Goal: Find contact information: Find contact information

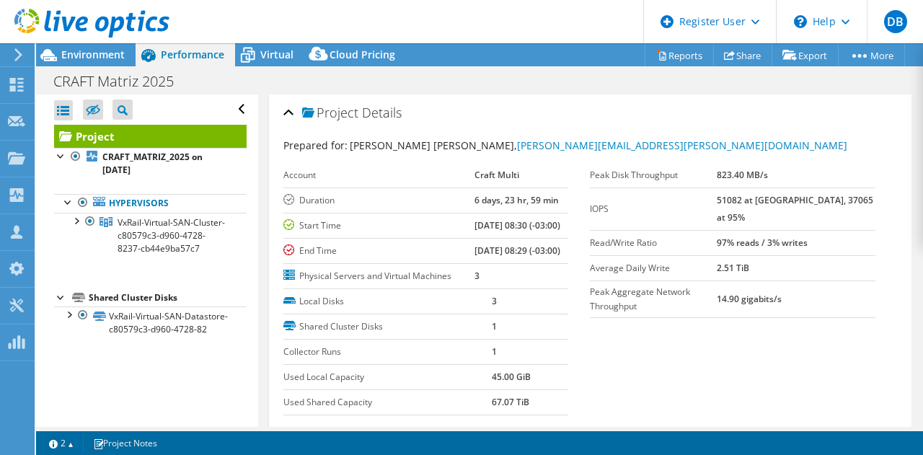
select select "SouthAmerica"
select select "BRL"
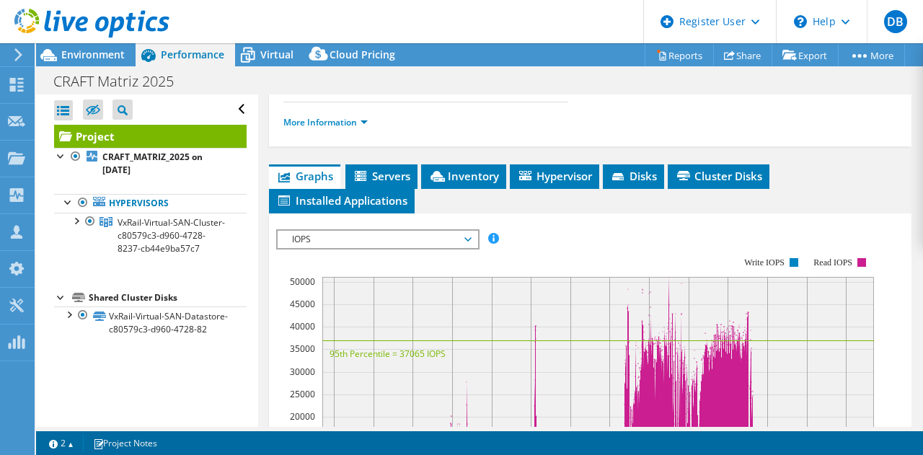
scroll to position [314, 0]
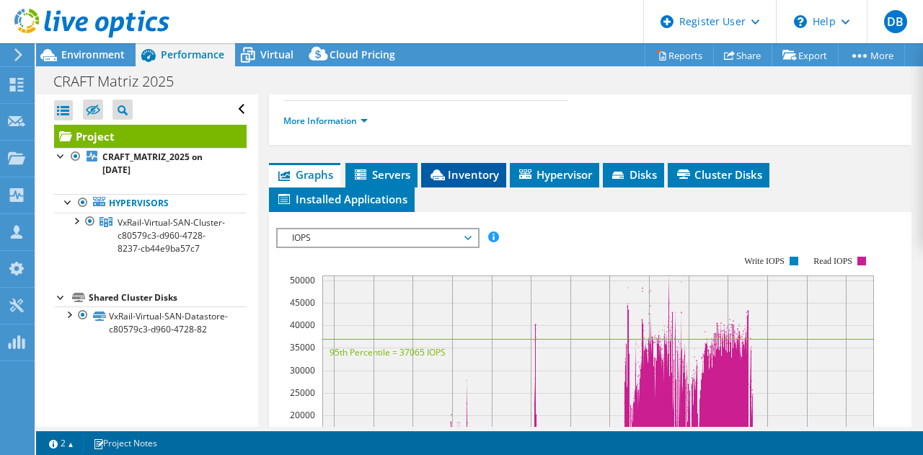
click at [480, 182] on span "Inventory" at bounding box center [463, 174] width 71 height 14
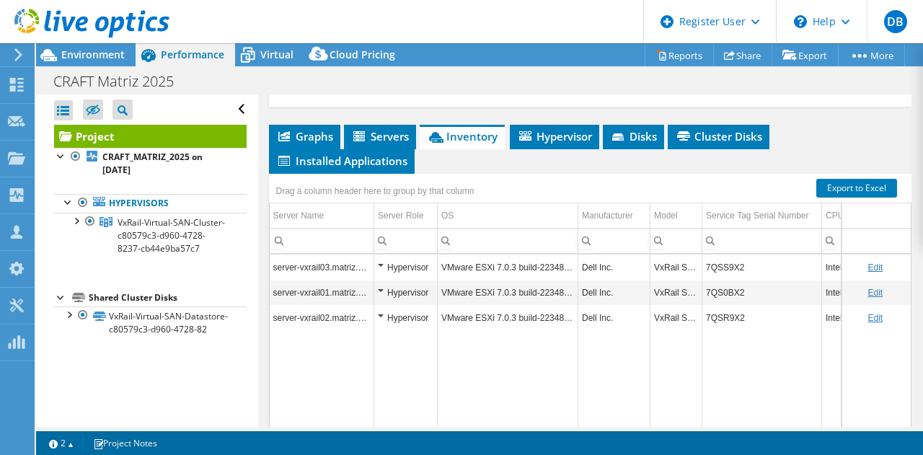
scroll to position [359, 0]
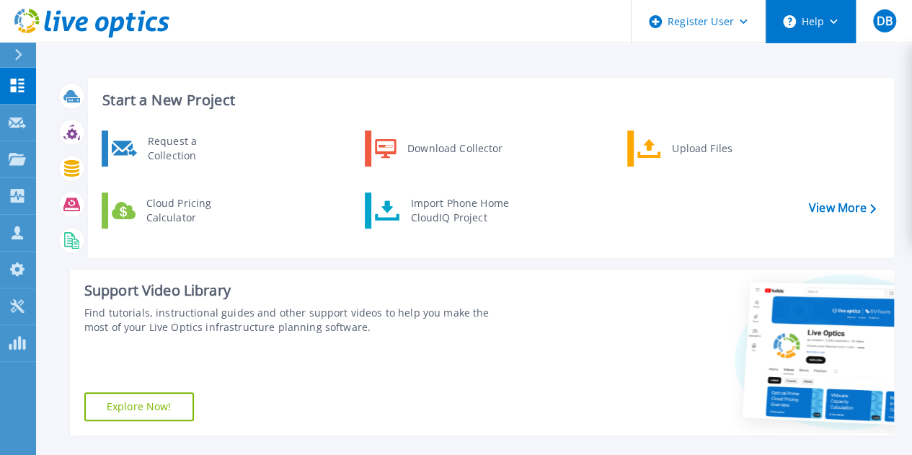
click at [837, 30] on button "Help" at bounding box center [811, 21] width 90 height 43
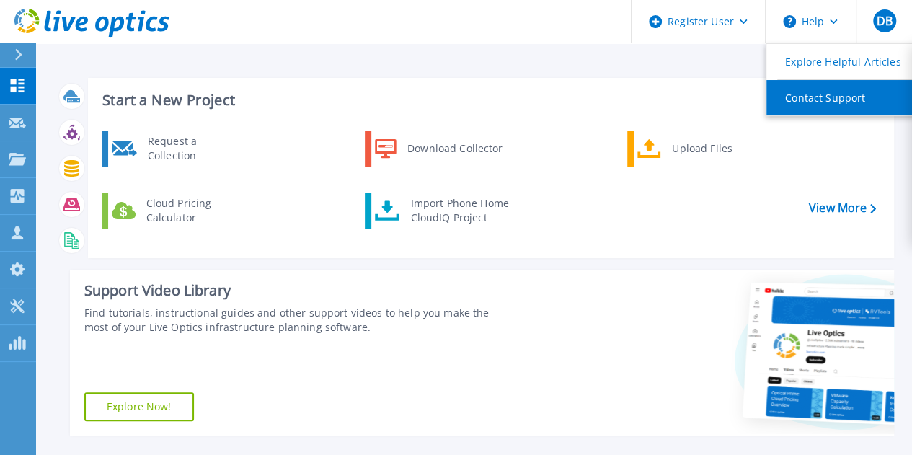
click at [828, 90] on link "Contact Support" at bounding box center [847, 97] width 161 height 35
